Goal: Transaction & Acquisition: Download file/media

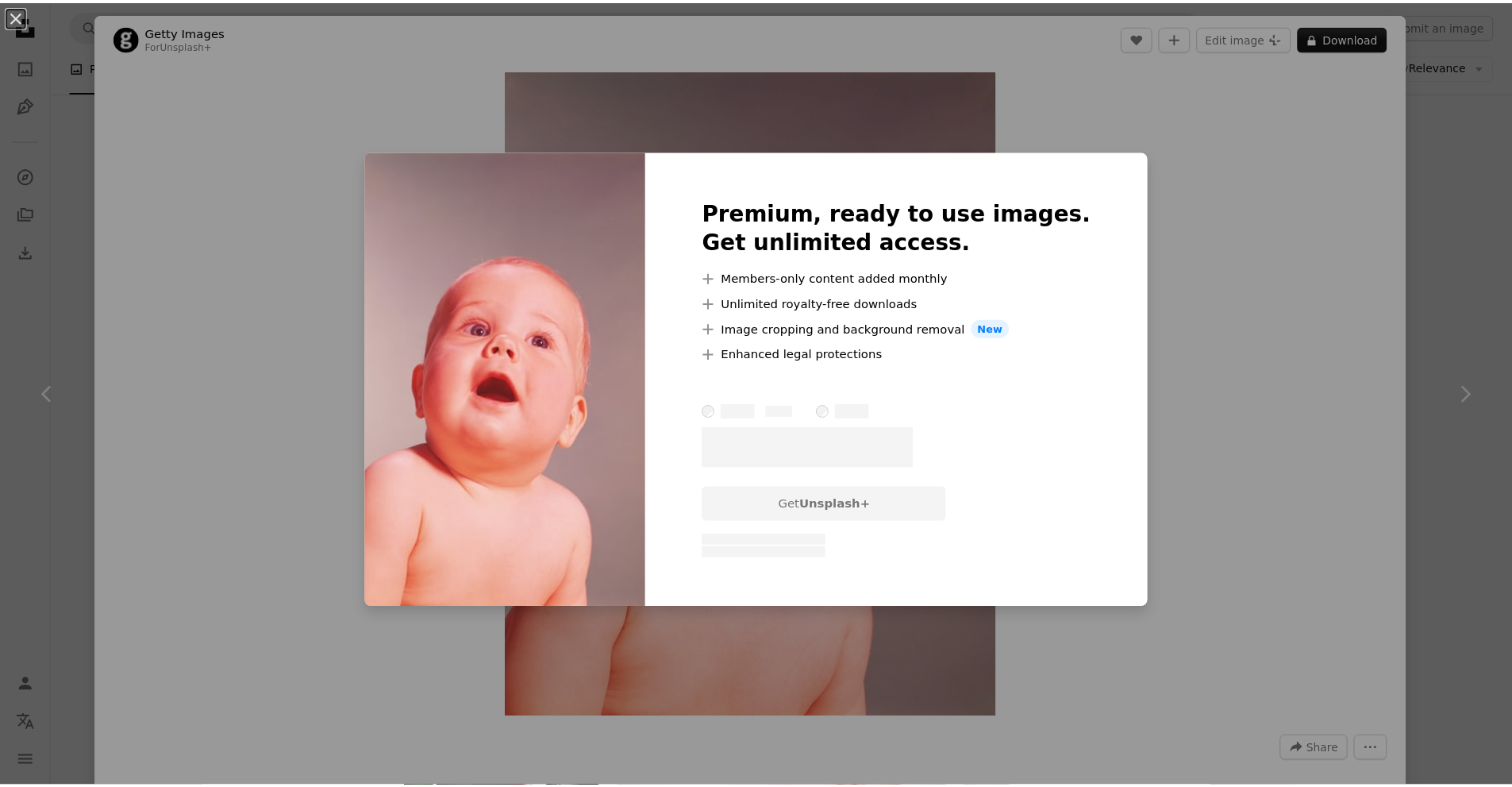
scroll to position [1667, 0]
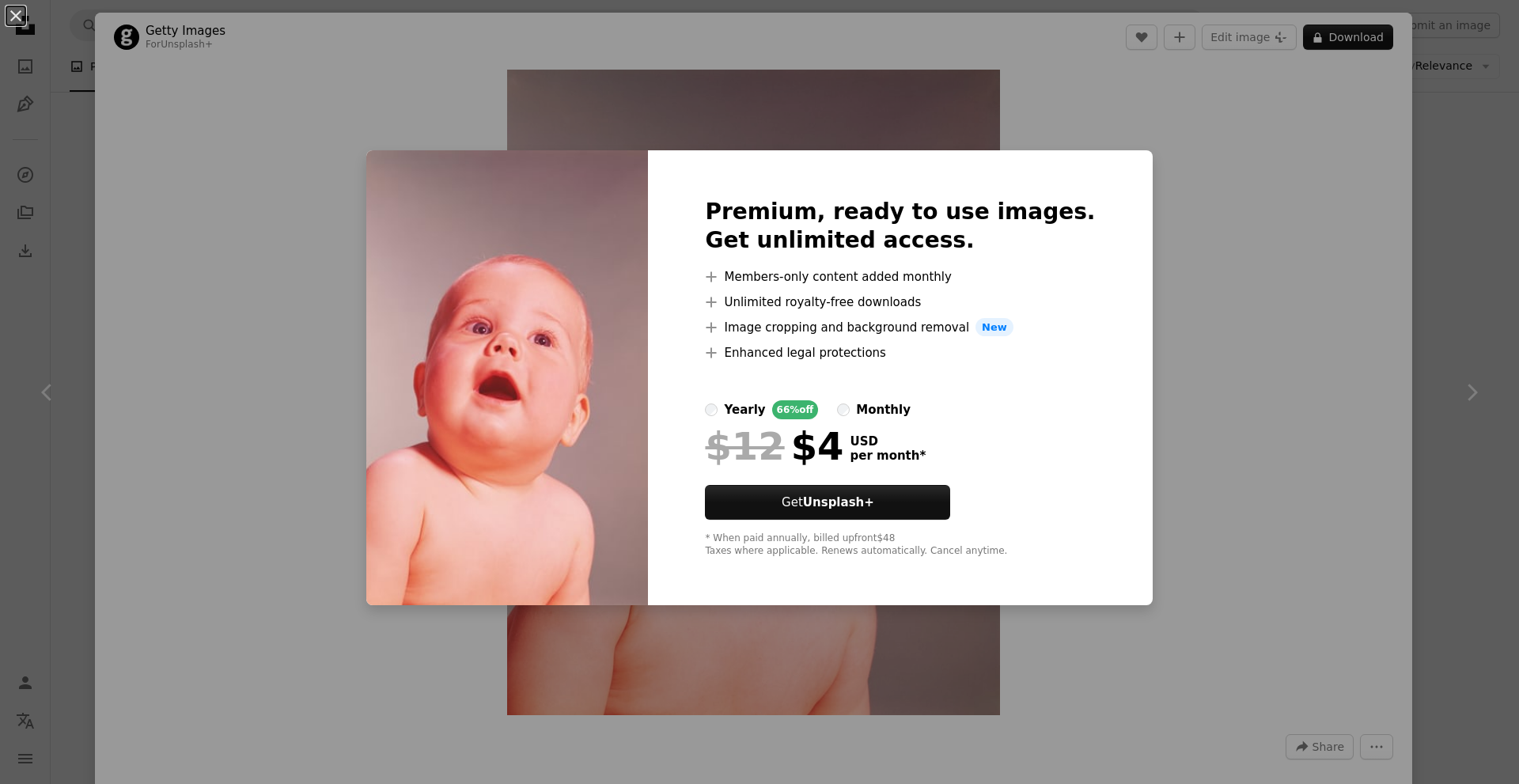
click at [1257, 149] on div "An X shape Premium, ready to use images. Get unlimited access. A plus sign Memb…" at bounding box center [759, 392] width 1519 height 784
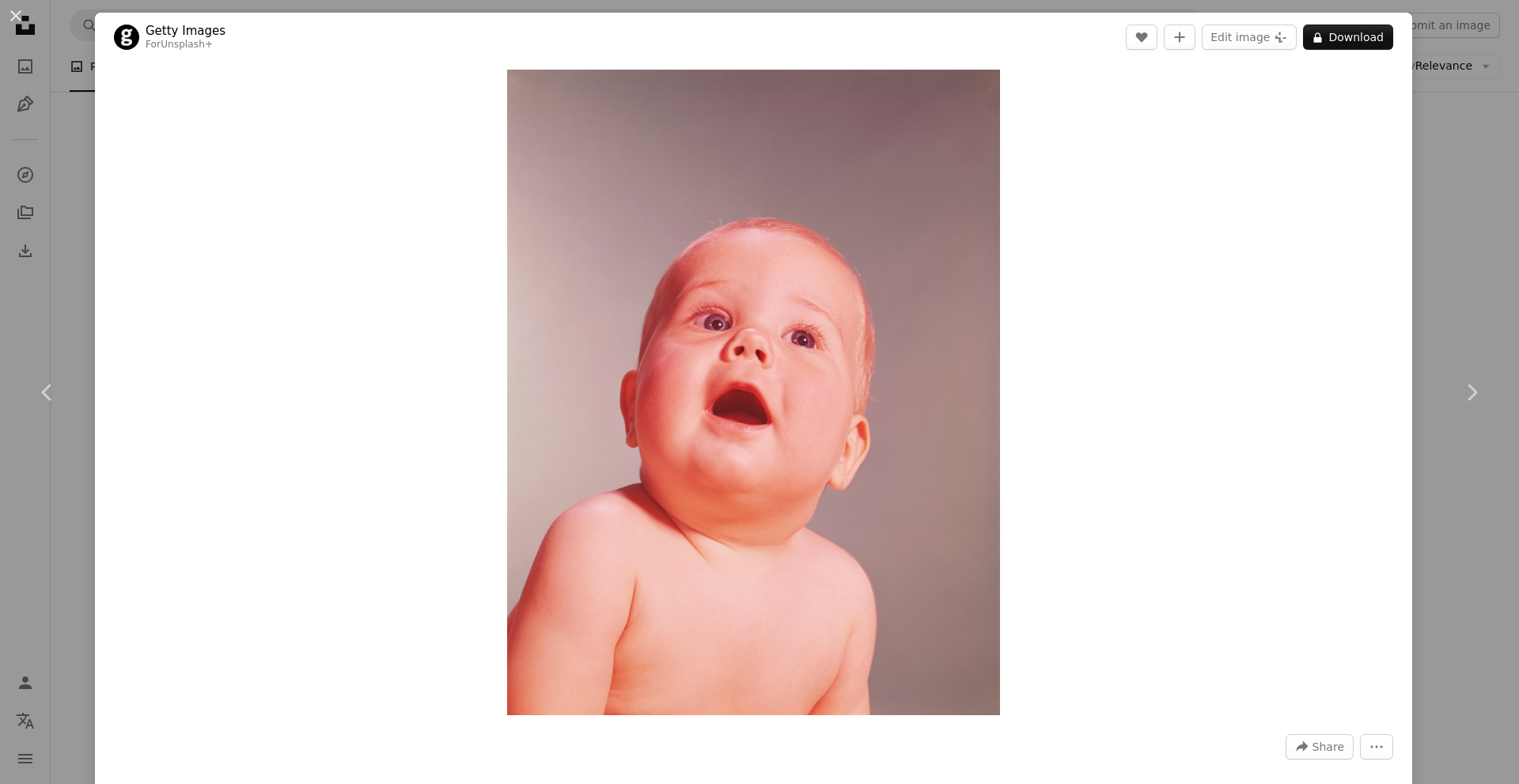
click at [1433, 146] on div "An X shape Chevron left Chevron right Getty Images For Unsplash+ A heart A plus…" at bounding box center [759, 392] width 1519 height 784
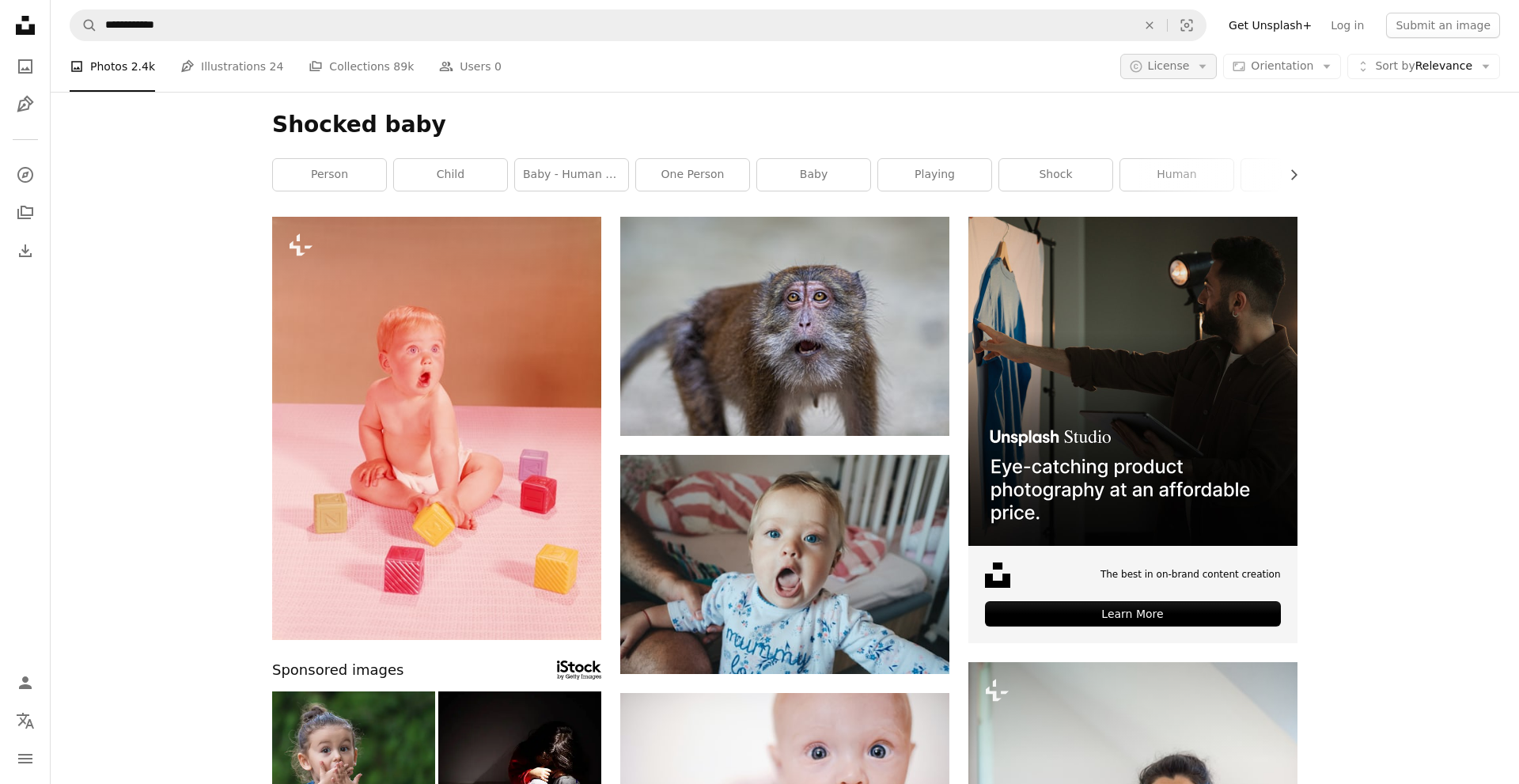
click at [1200, 67] on icon "Arrow down" at bounding box center [1202, 66] width 14 height 14
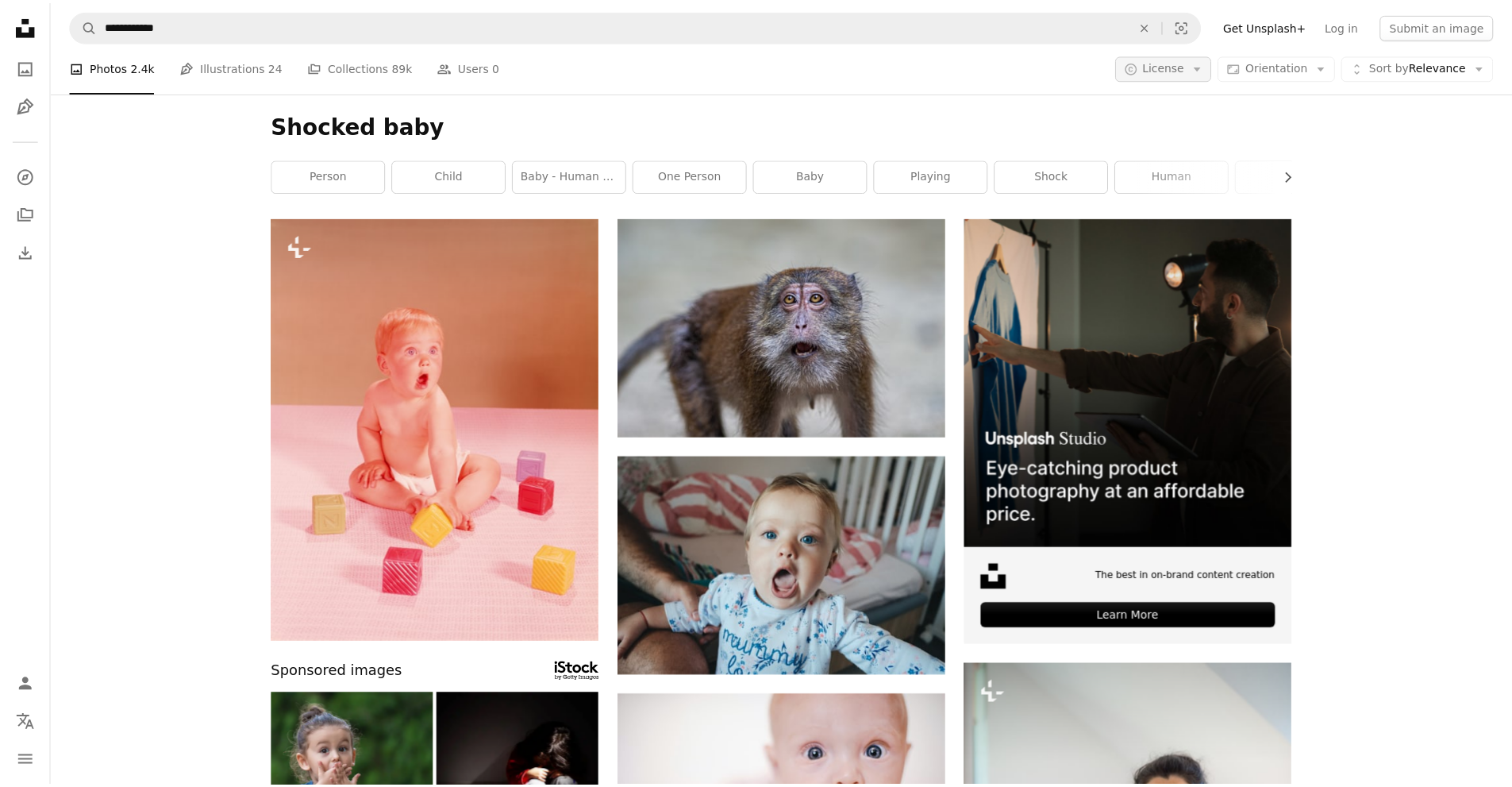
scroll to position [2302, 0]
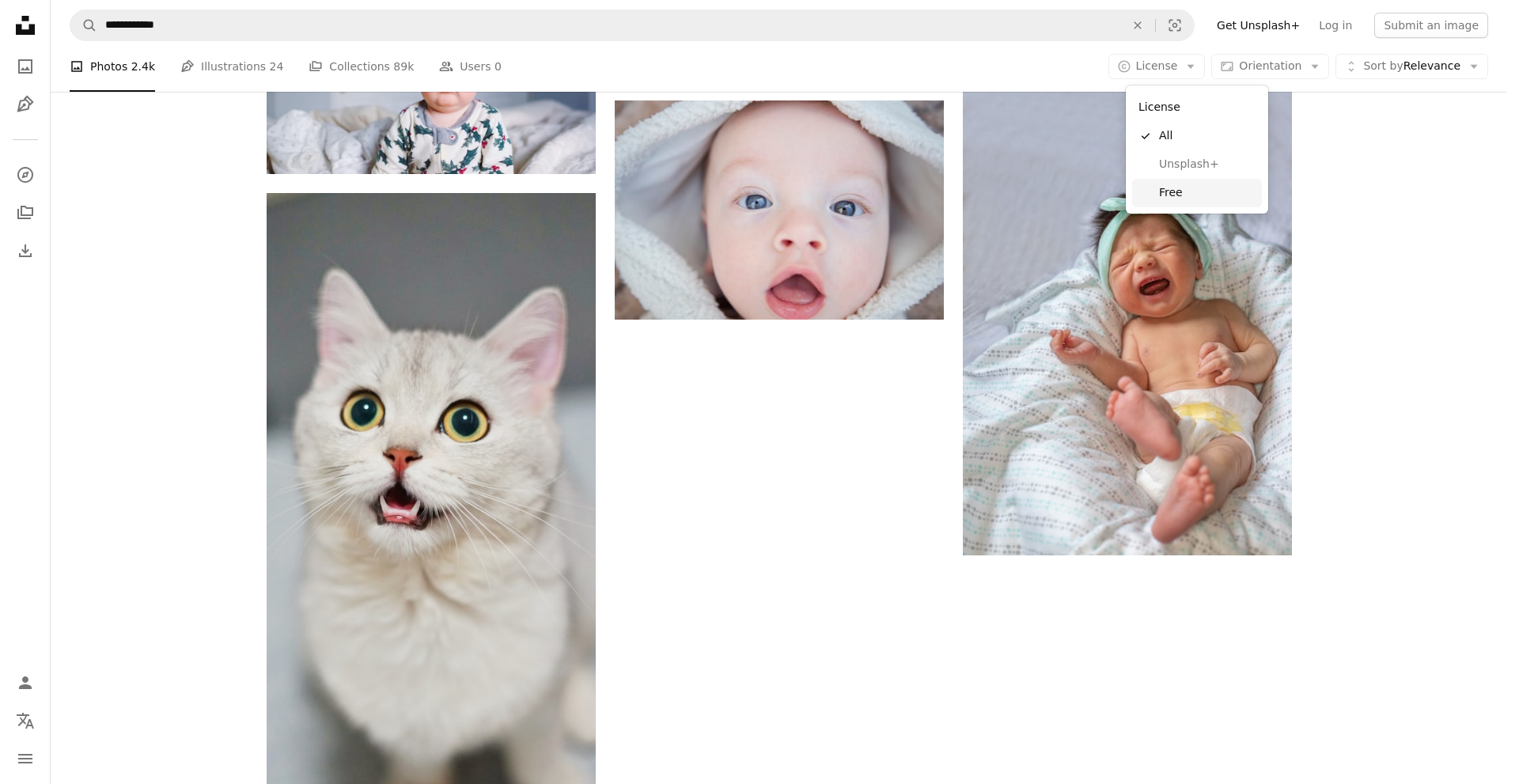
click at [1160, 199] on span "Free" at bounding box center [1207, 192] width 96 height 16
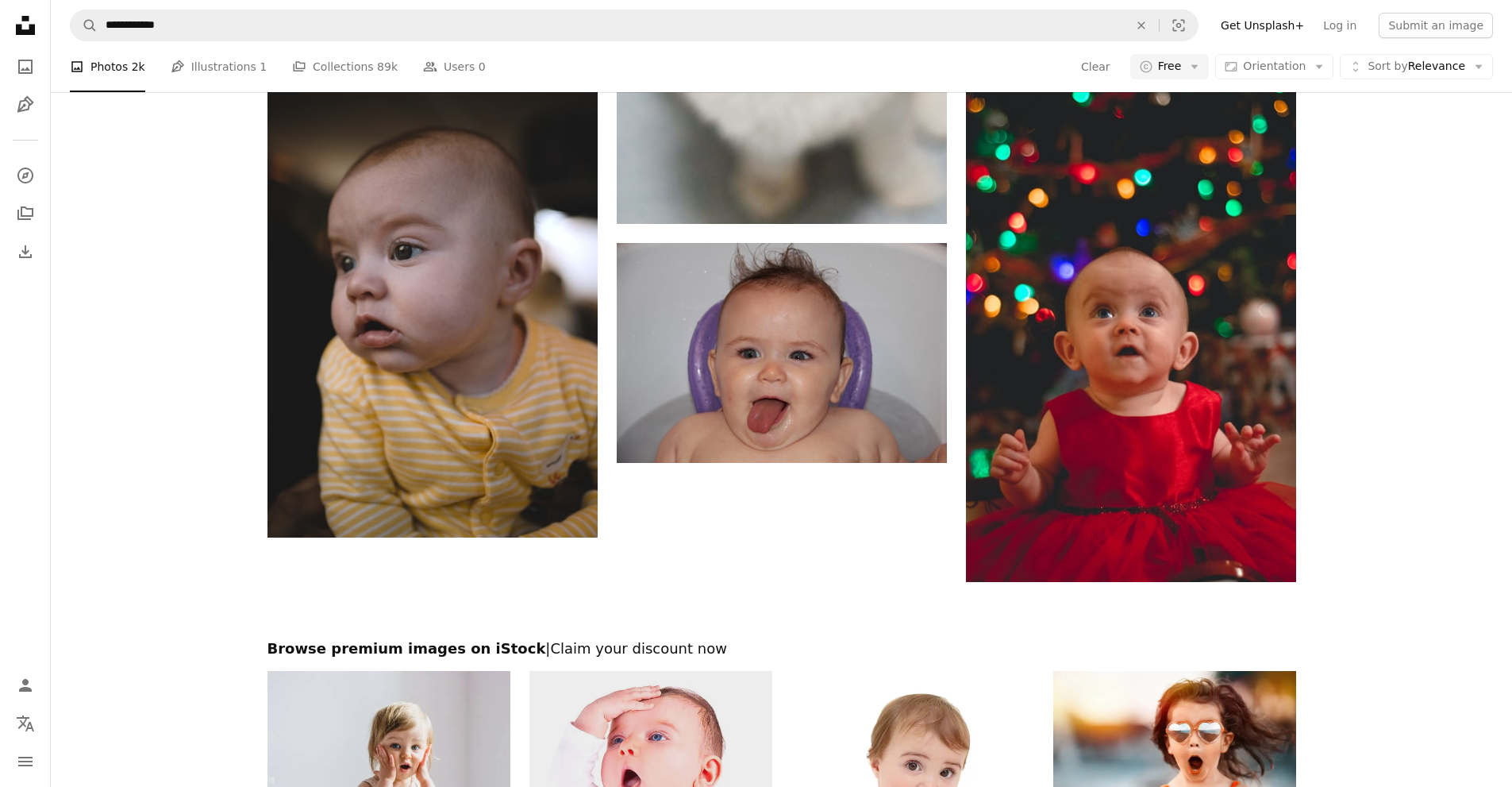
scroll to position [2825, 0]
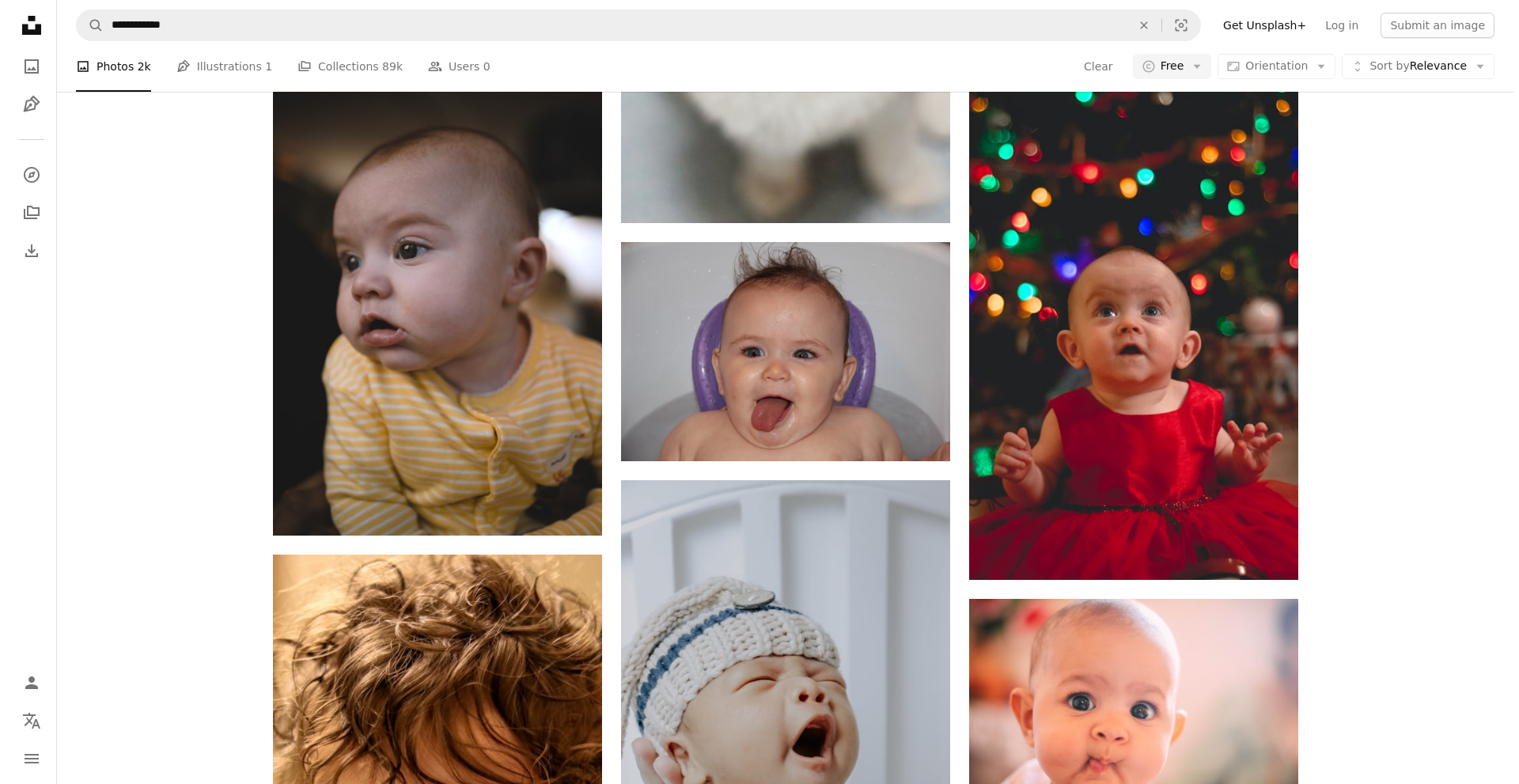
scroll to position [4000, 0]
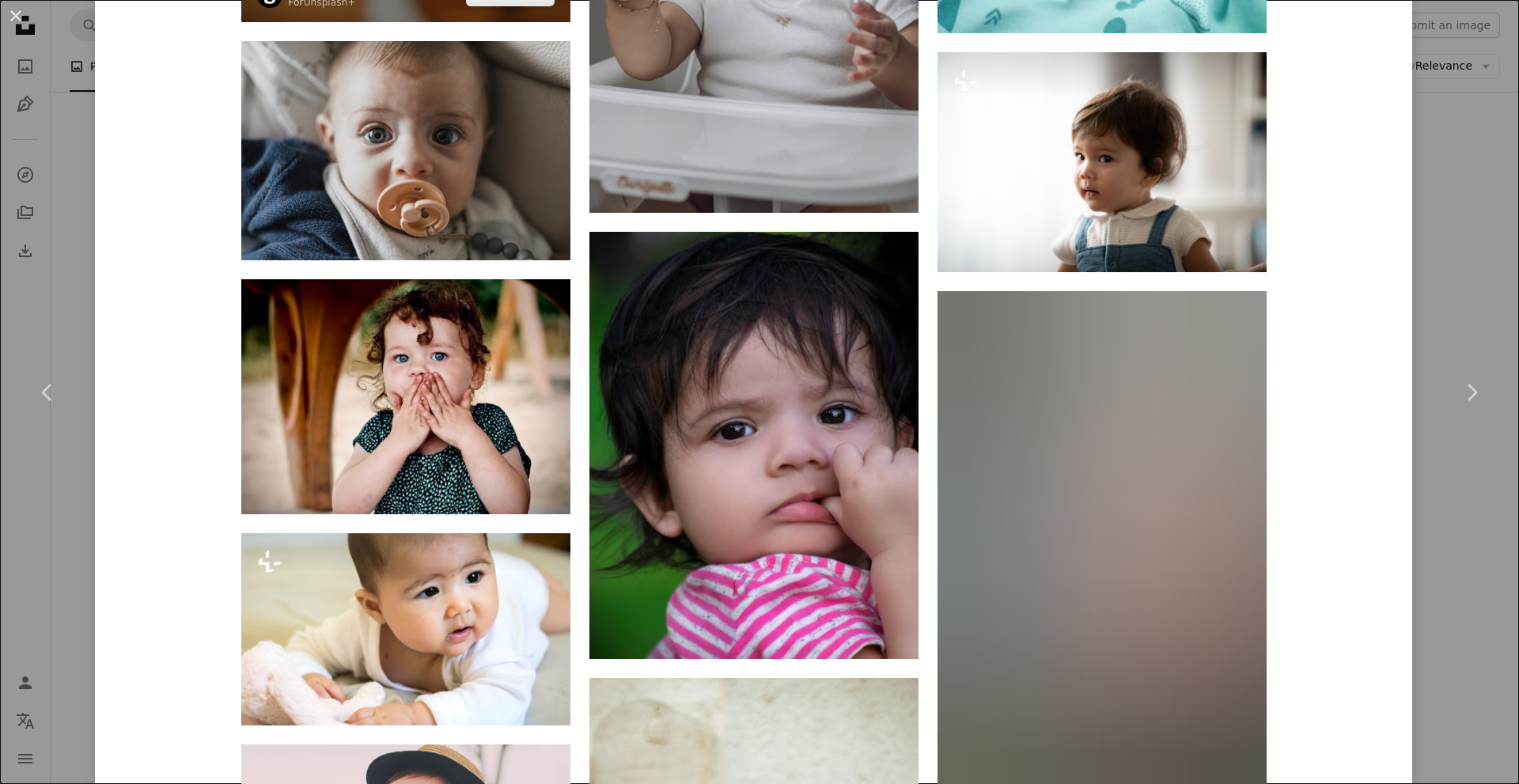
scroll to position [10952, 0]
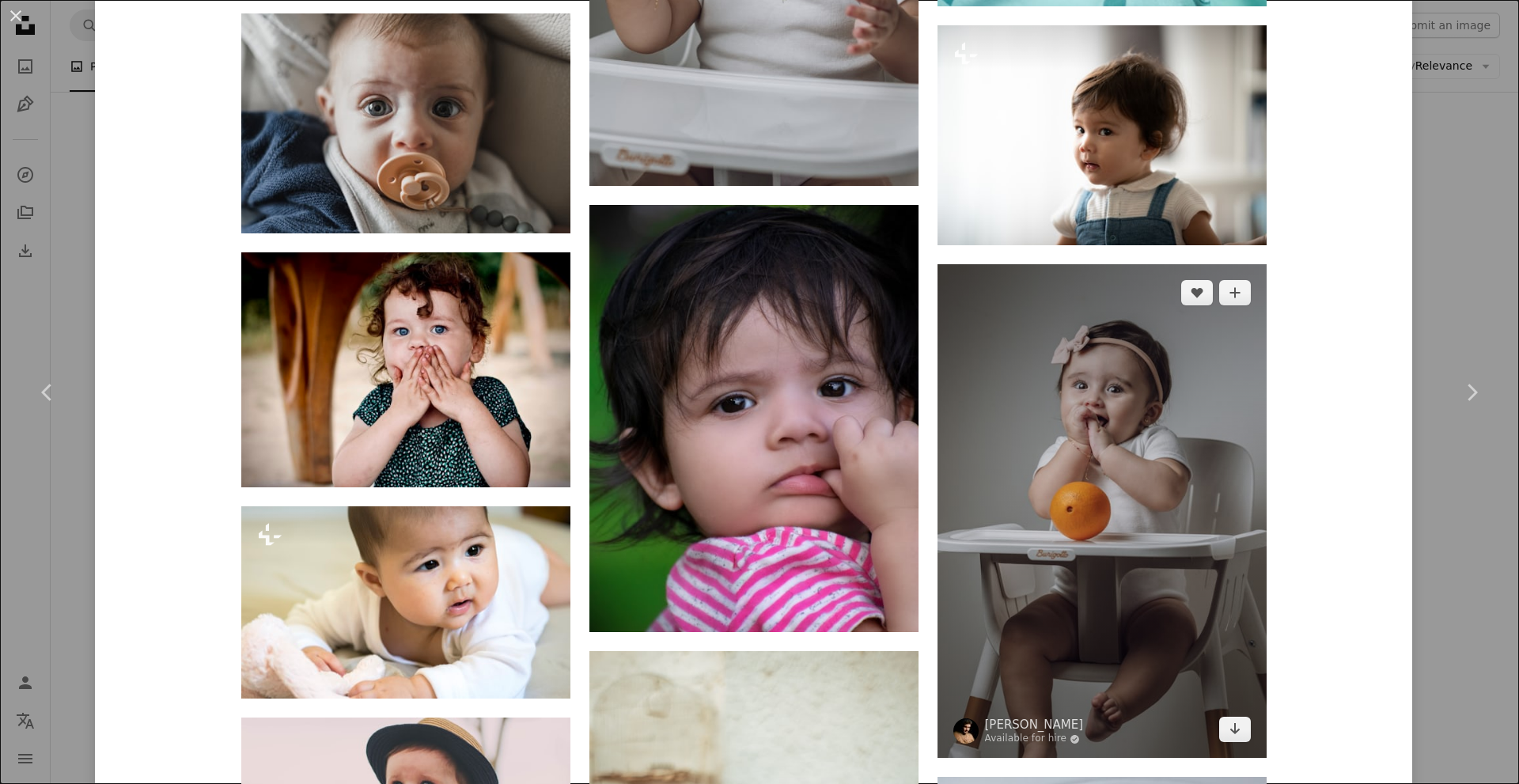
click at [1092, 459] on img at bounding box center [1102, 510] width 329 height 493
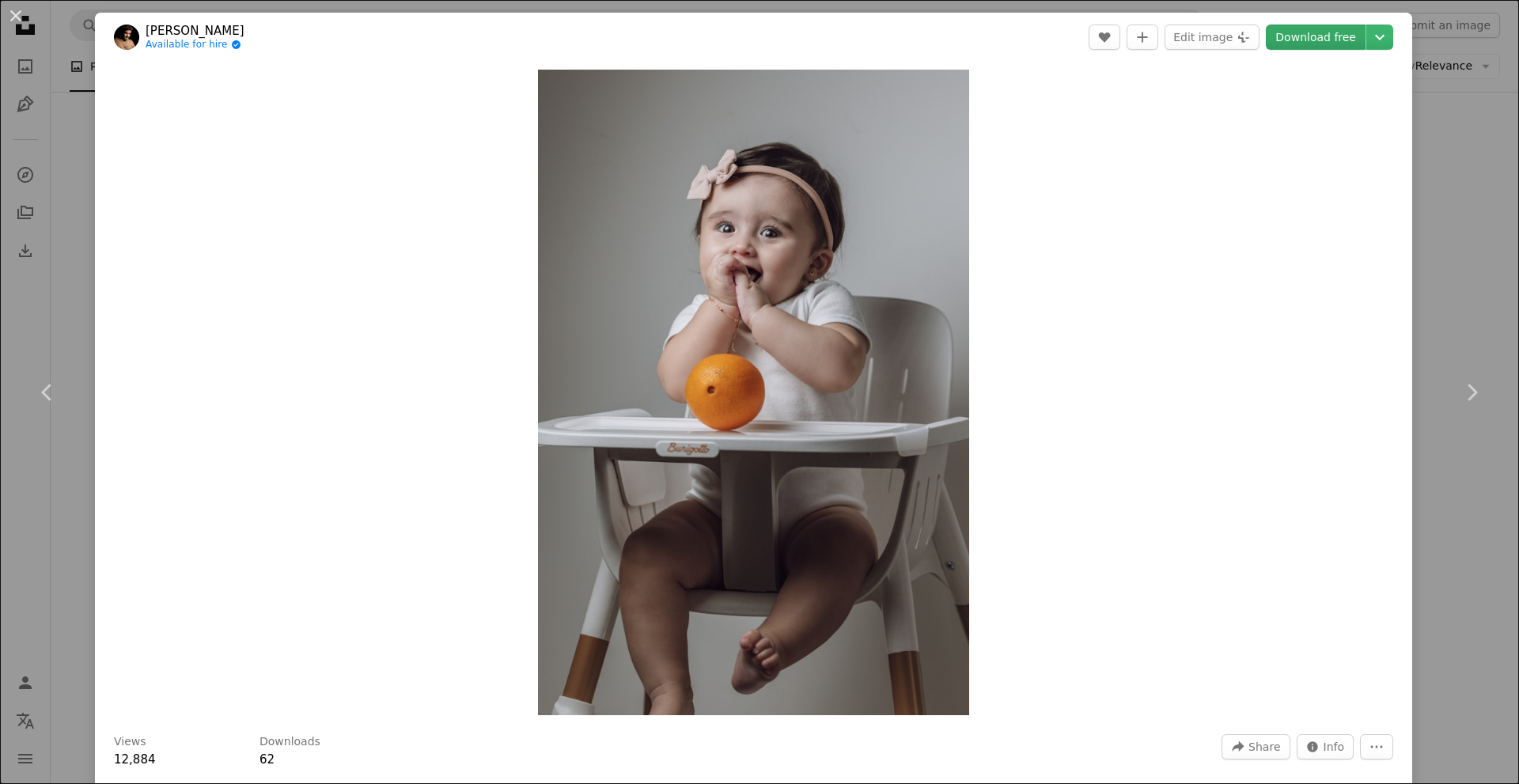
click at [1287, 45] on link "Download free" at bounding box center [1316, 37] width 100 height 25
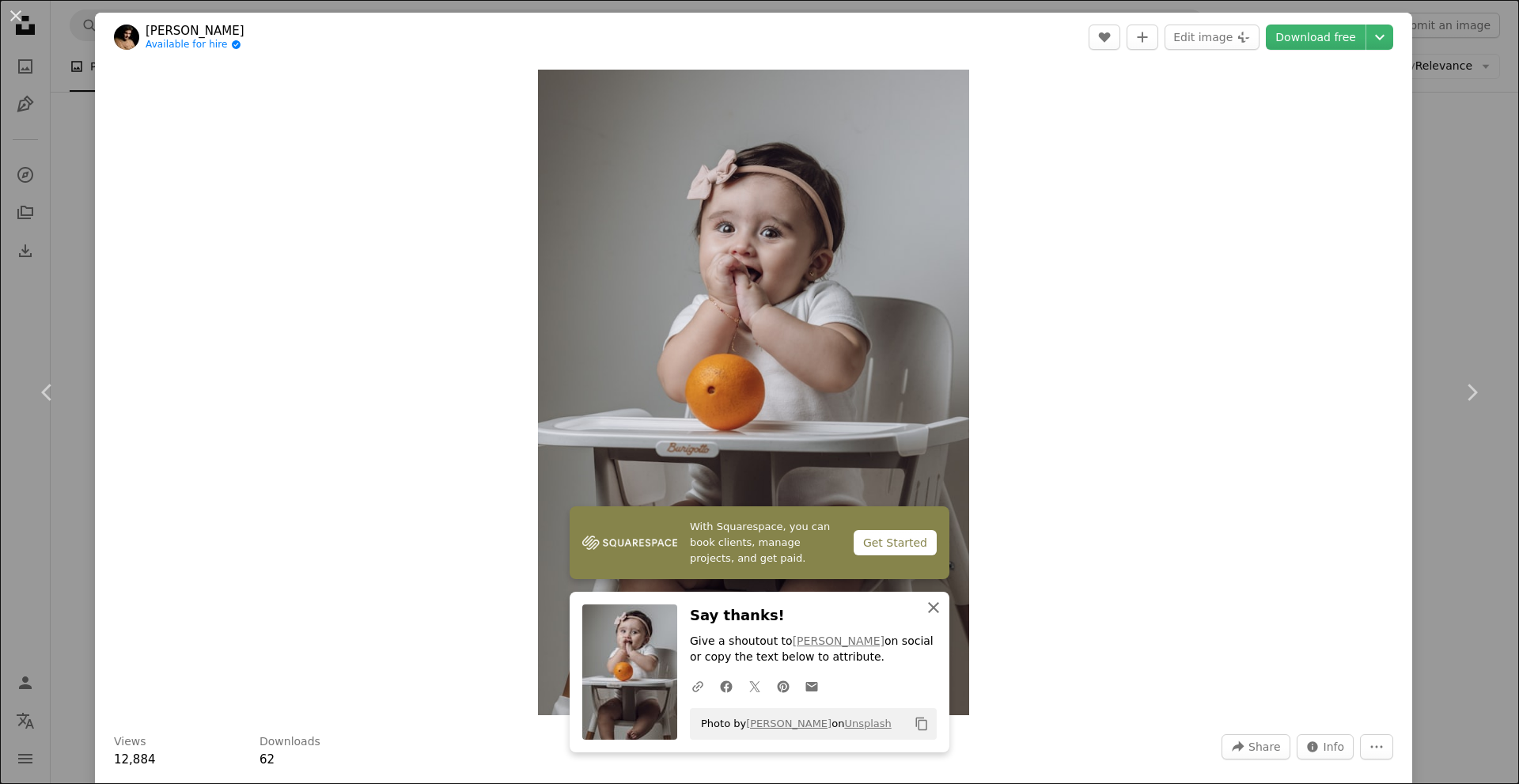
click at [928, 604] on icon "An X shape" at bounding box center [934, 607] width 19 height 19
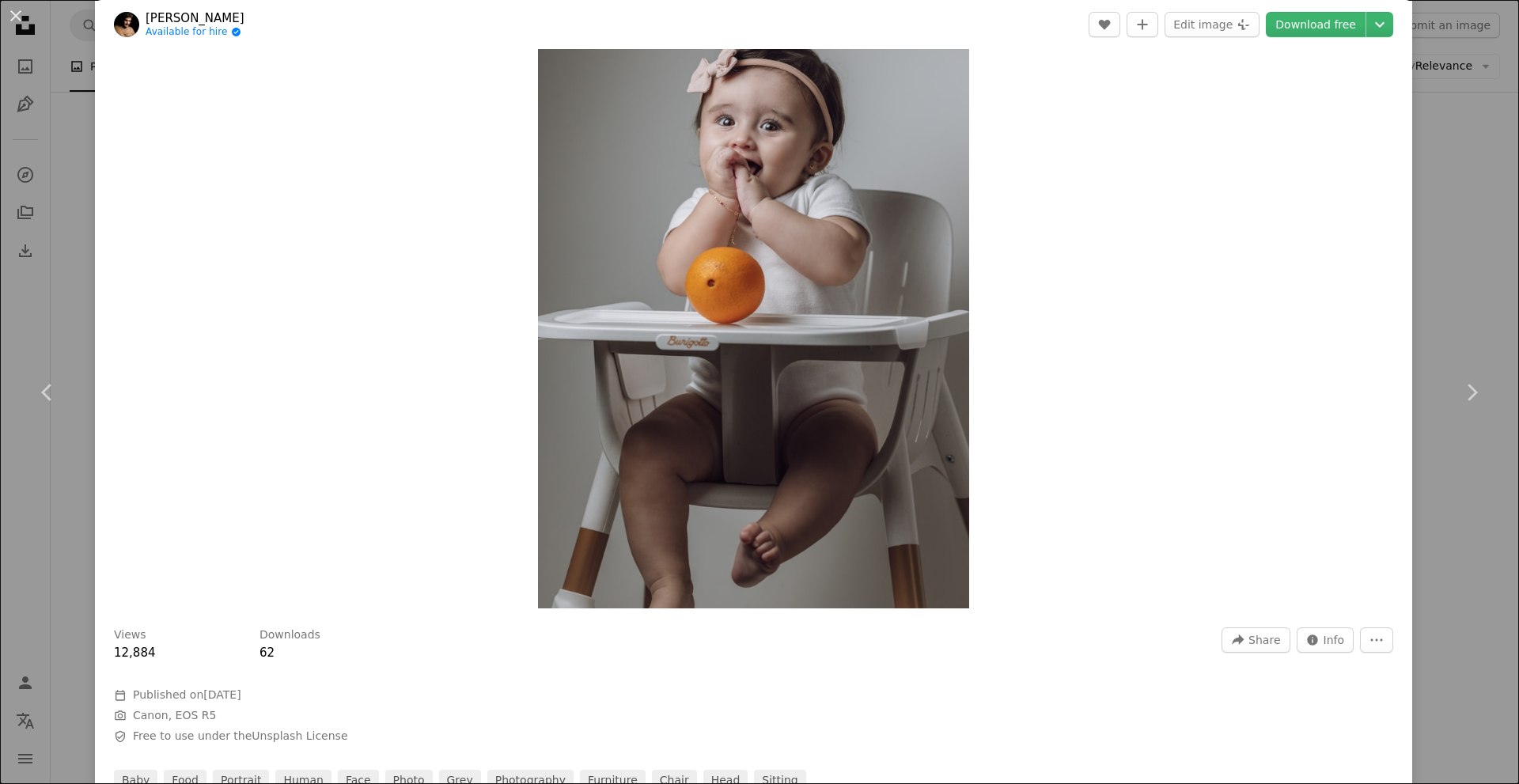
scroll to position [79, 0]
